Goal: Task Accomplishment & Management: Manage account settings

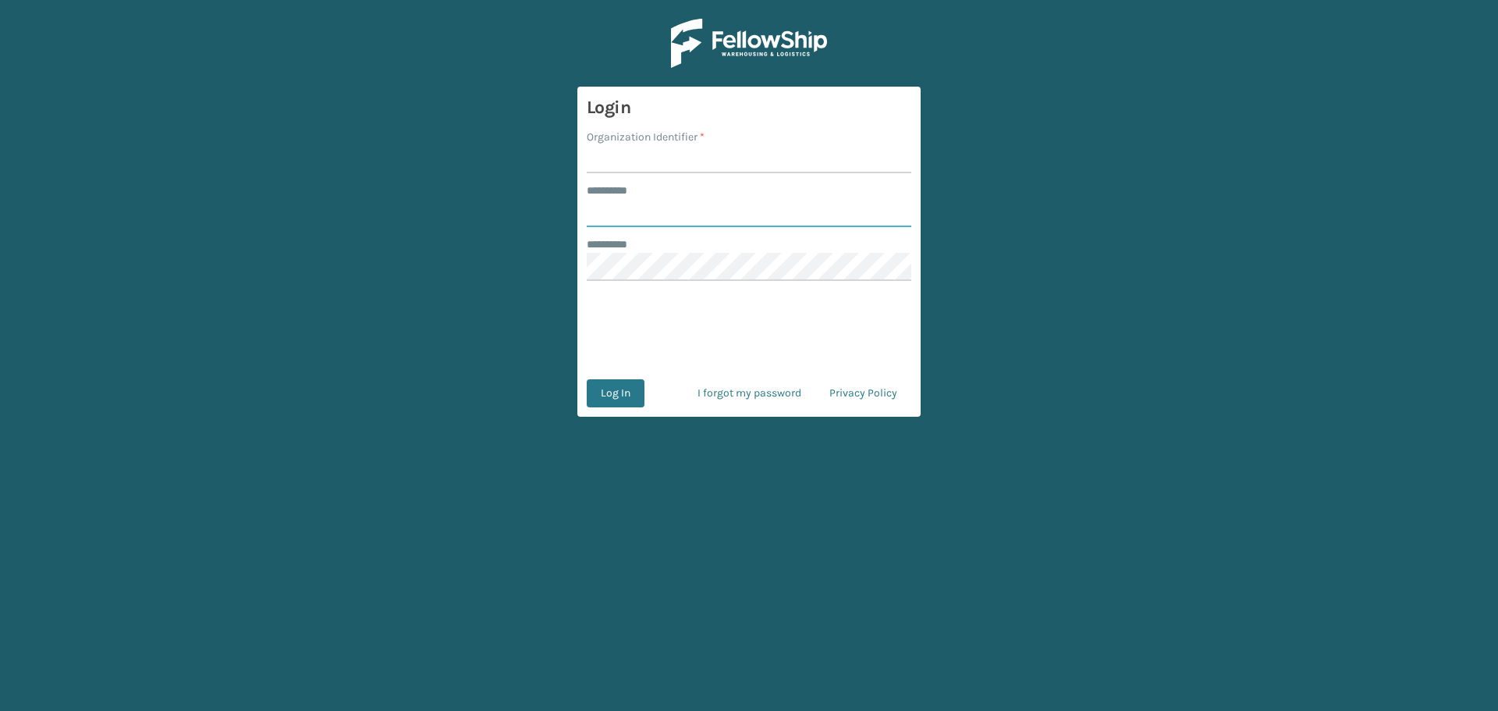
type input "********"
click at [712, 169] on input "Organization Identifier *" at bounding box center [749, 159] width 325 height 28
type input "MilliardLV"
click at [616, 382] on button "Log In" at bounding box center [616, 393] width 58 height 28
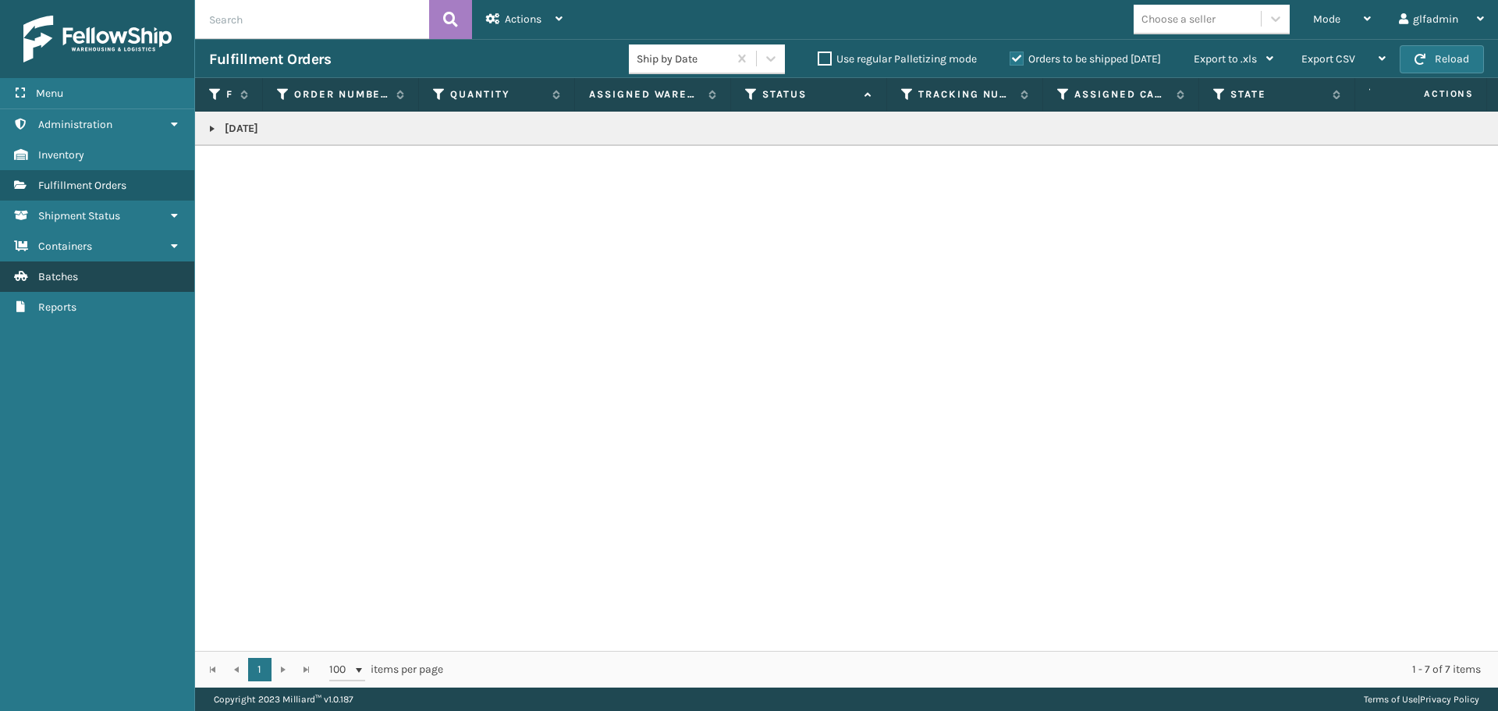
click at [89, 262] on link "Batches" at bounding box center [97, 276] width 194 height 30
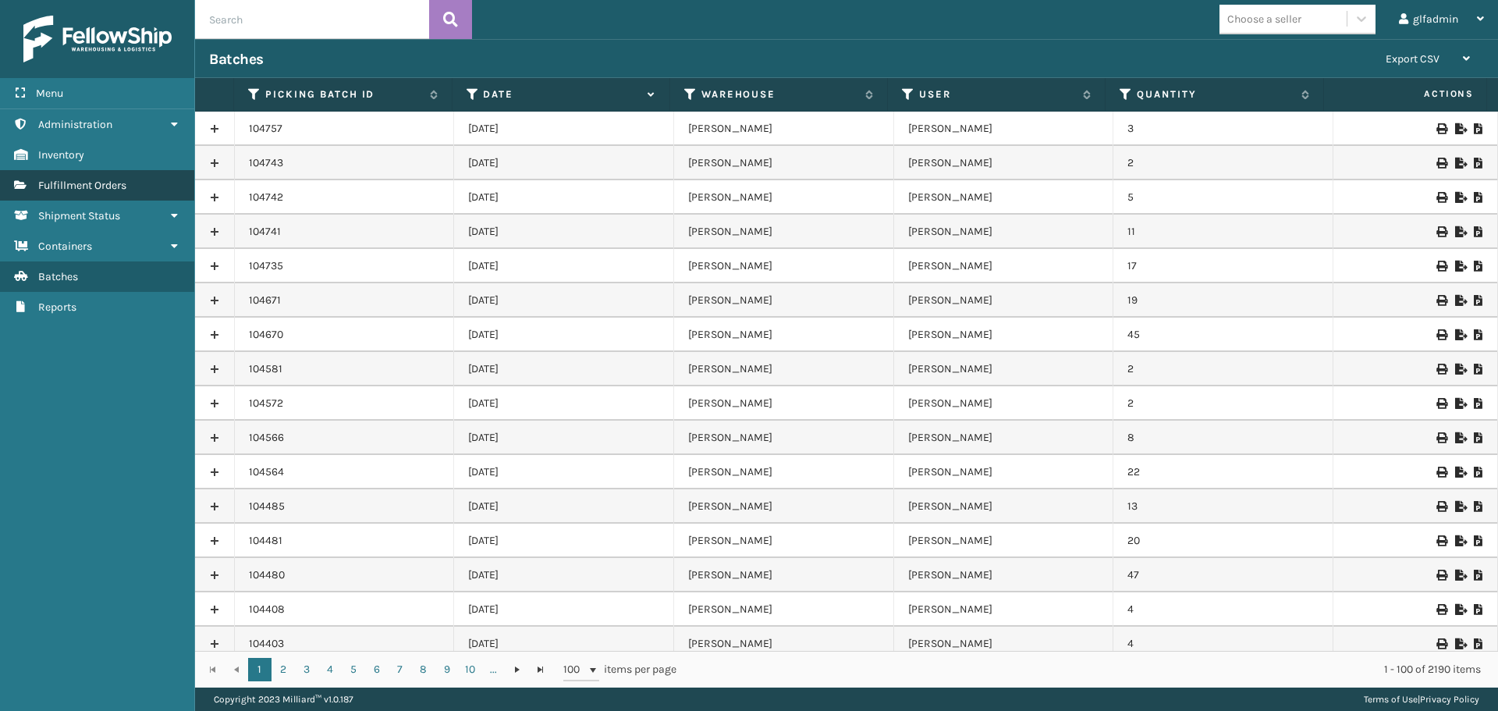
click at [105, 180] on span "Fulfillment Orders" at bounding box center [82, 185] width 88 height 13
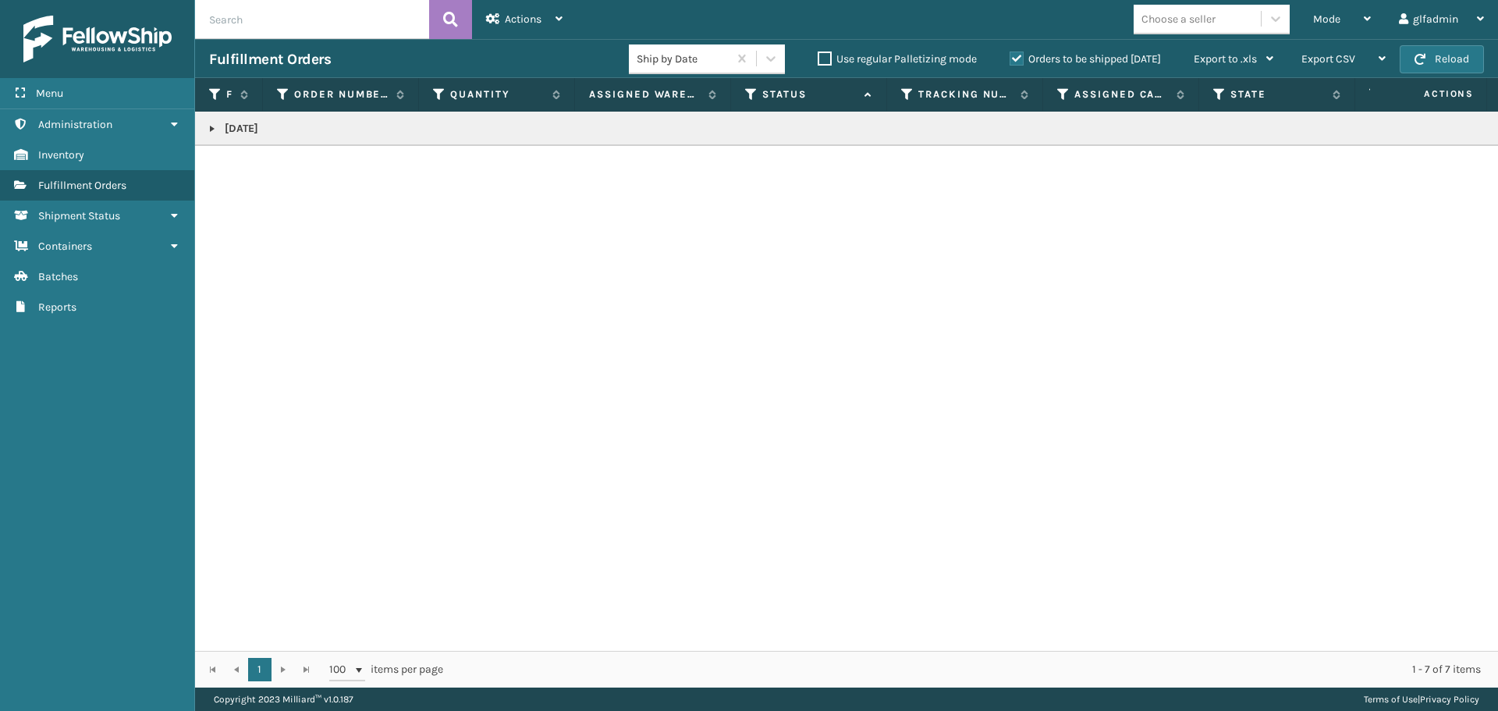
click at [268, 138] on td "[DATE]" at bounding box center [968, 129] width 1547 height 34
click at [219, 127] on p "[DATE]" at bounding box center [968, 129] width 1519 height 16
click at [210, 126] on link at bounding box center [212, 129] width 12 height 12
